Goal: Task Accomplishment & Management: Manage account settings

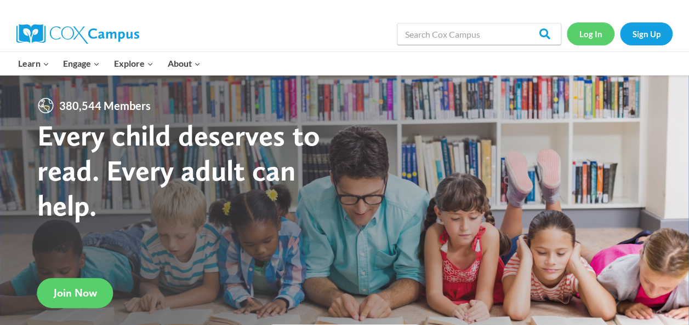
click at [586, 26] on link "Log In" at bounding box center [591, 33] width 48 height 22
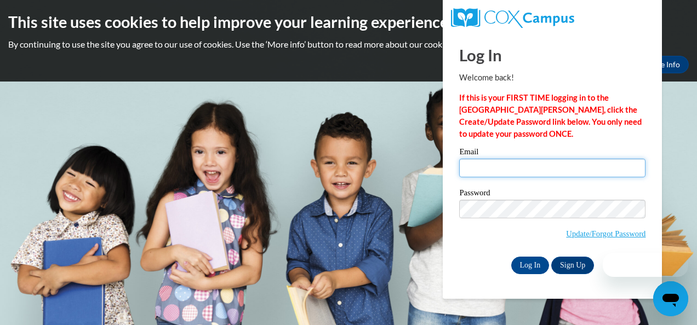
click at [512, 172] on input "Email" at bounding box center [552, 168] width 186 height 19
type input "[EMAIL_ADDRESS][DOMAIN_NAME]"
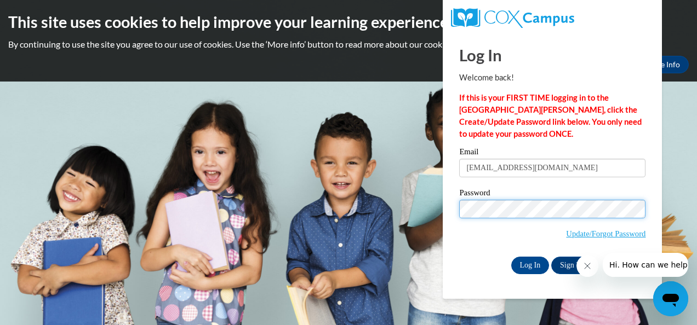
click at [511, 257] on input "Log In" at bounding box center [530, 266] width 38 height 18
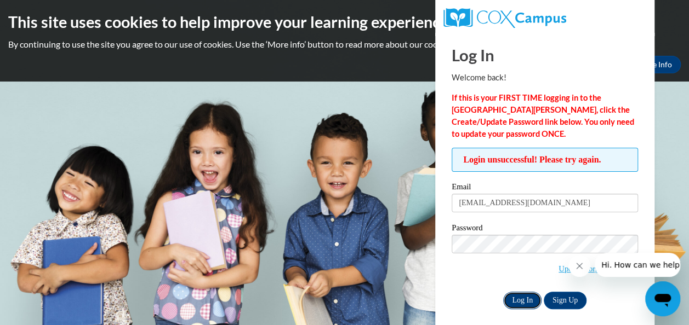
click at [529, 300] on input "Log In" at bounding box center [522, 301] width 38 height 18
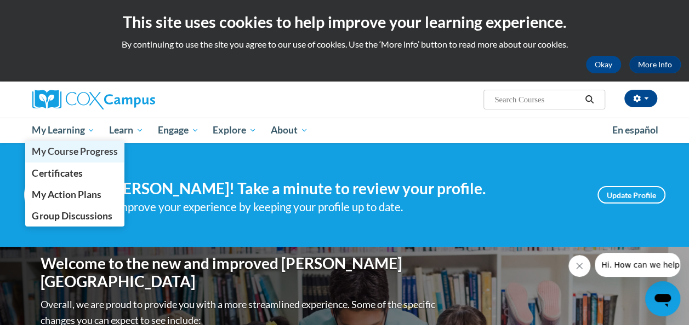
click at [86, 142] on link "My Course Progress" at bounding box center [75, 151] width 100 height 21
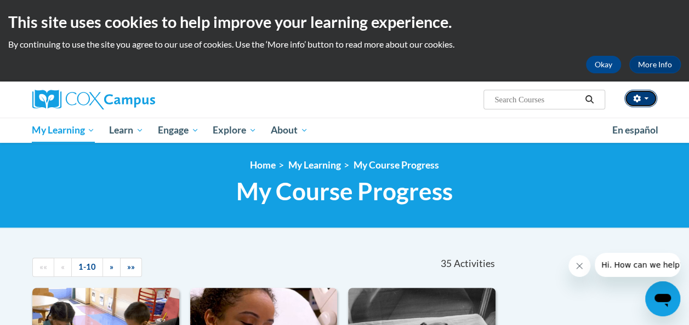
click at [639, 101] on icon "button" at bounding box center [636, 99] width 7 height 8
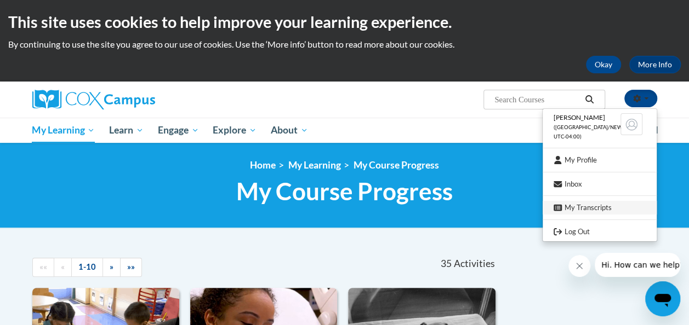
click at [601, 210] on link "My Transcripts" at bounding box center [599, 208] width 114 height 14
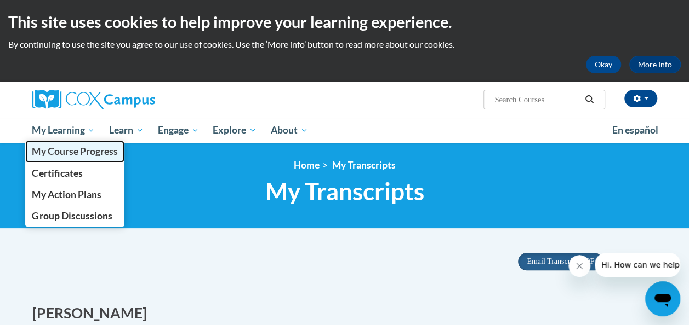
click at [72, 142] on link "My Course Progress" at bounding box center [75, 151] width 100 height 21
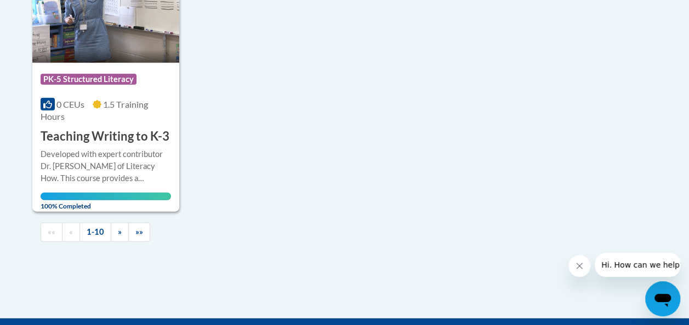
scroll to position [1249, 0]
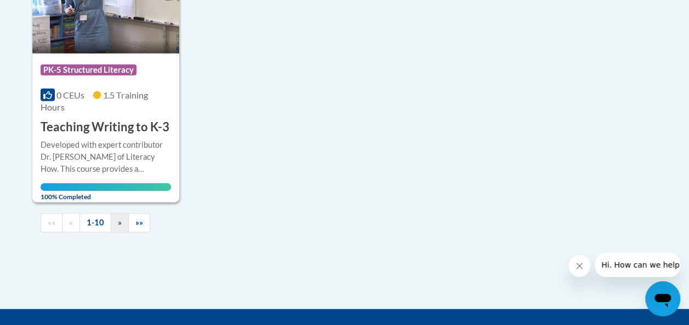
click at [118, 221] on span "»" at bounding box center [120, 222] width 4 height 9
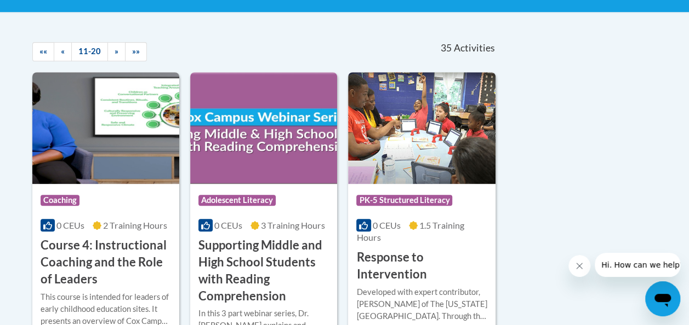
scroll to position [216, 0]
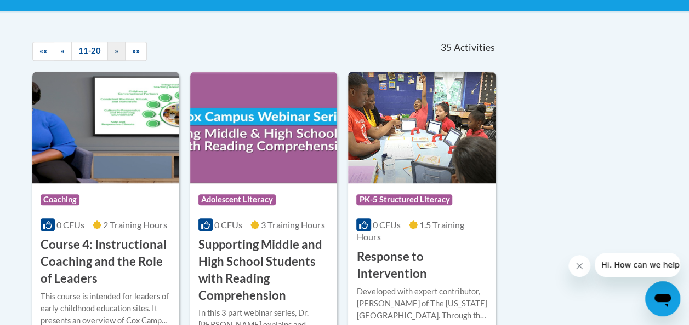
click at [115, 52] on span "»" at bounding box center [117, 50] width 4 height 9
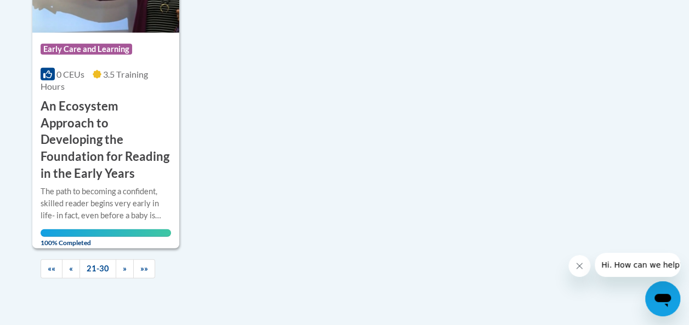
scroll to position [1305, 0]
click at [123, 267] on span "»" at bounding box center [125, 268] width 4 height 9
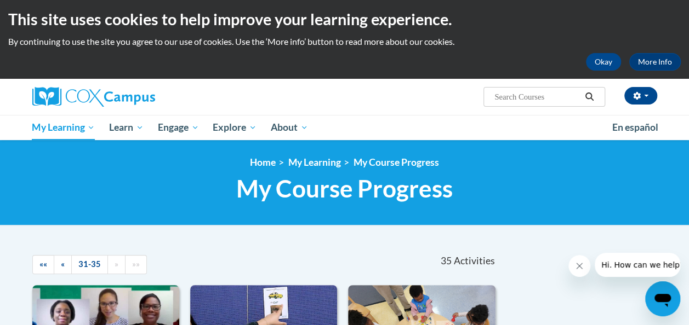
scroll to position [0, 0]
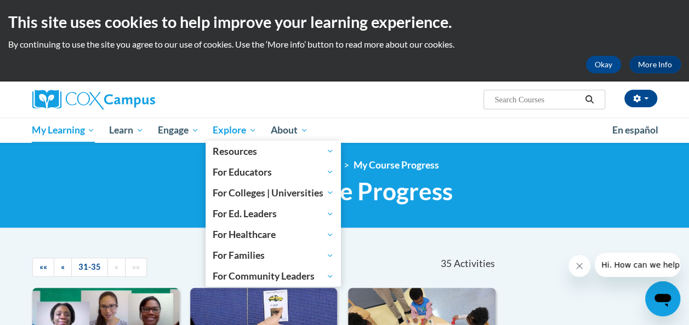
click at [237, 129] on span "Explore" at bounding box center [235, 130] width 44 height 13
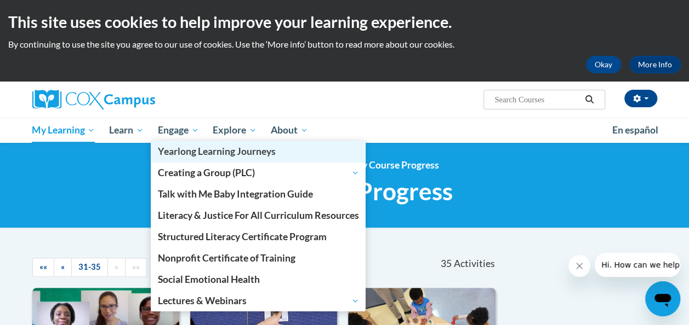
click at [180, 142] on link "Yearlong Learning Journeys" at bounding box center [258, 151] width 215 height 21
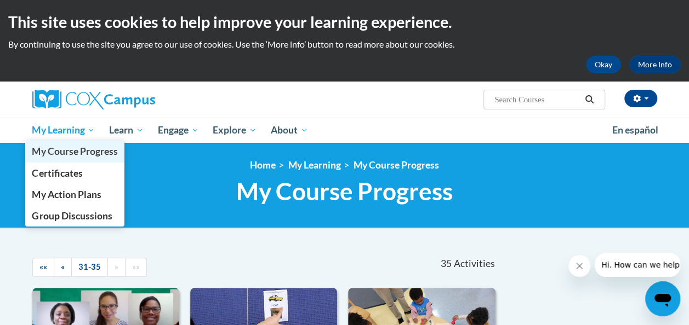
click at [70, 142] on link "My Course Progress" at bounding box center [75, 151] width 100 height 21
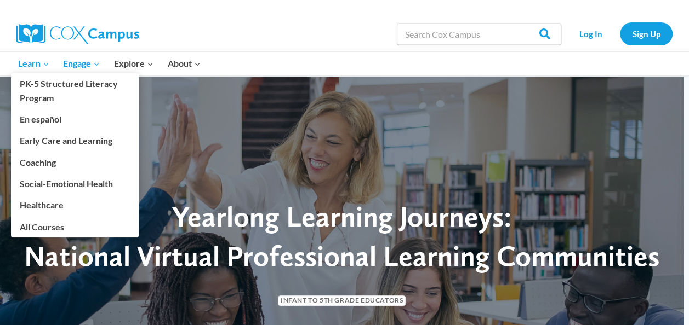
click at [30, 64] on span "Learn Expand" at bounding box center [33, 63] width 31 height 14
click at [35, 230] on link "All Courses" at bounding box center [75, 226] width 128 height 21
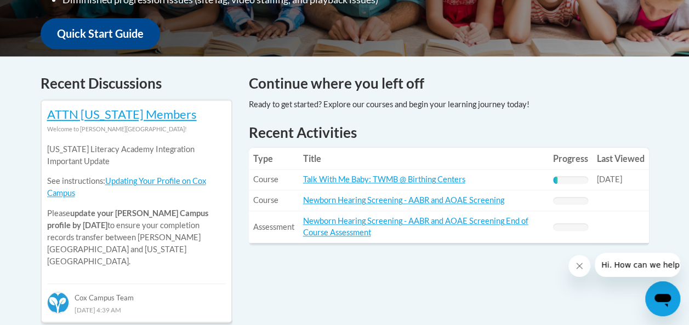
scroll to position [413, 0]
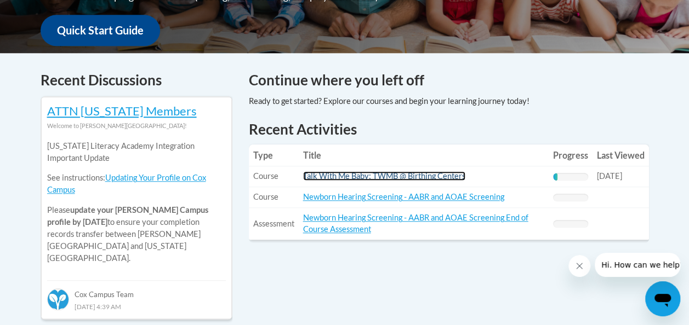
click at [447, 178] on link "Talk With Me Baby: TWMB @ Birthing Centers" at bounding box center [384, 176] width 162 height 9
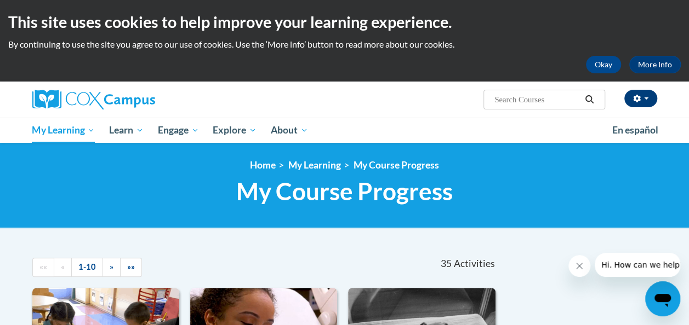
click at [645, 99] on span "button" at bounding box center [646, 99] width 4 height 2
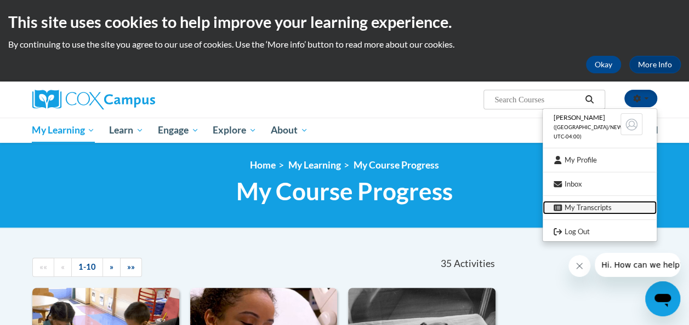
click at [611, 212] on link "My Transcripts" at bounding box center [599, 208] width 114 height 14
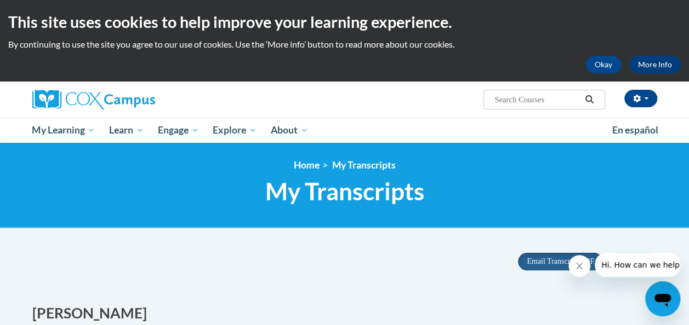
click at [635, 266] on span "Hi. How can we help?" at bounding box center [642, 265] width 82 height 9
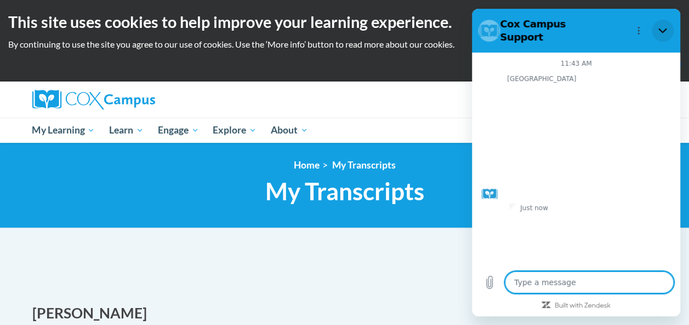
click at [662, 26] on icon "Close" at bounding box center [662, 30] width 9 height 9
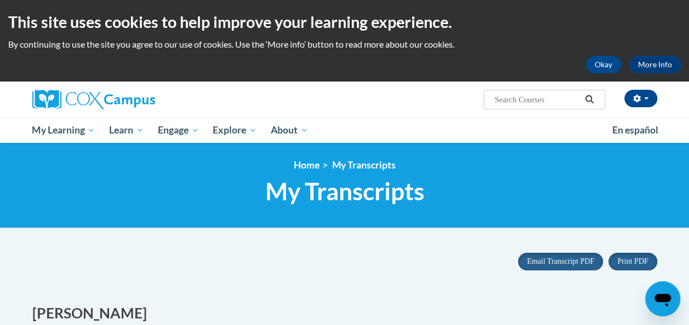
type textarea "x"
click at [630, 262] on span "Print PDF" at bounding box center [632, 262] width 31 height 8
